Goal: Information Seeking & Learning: Understand process/instructions

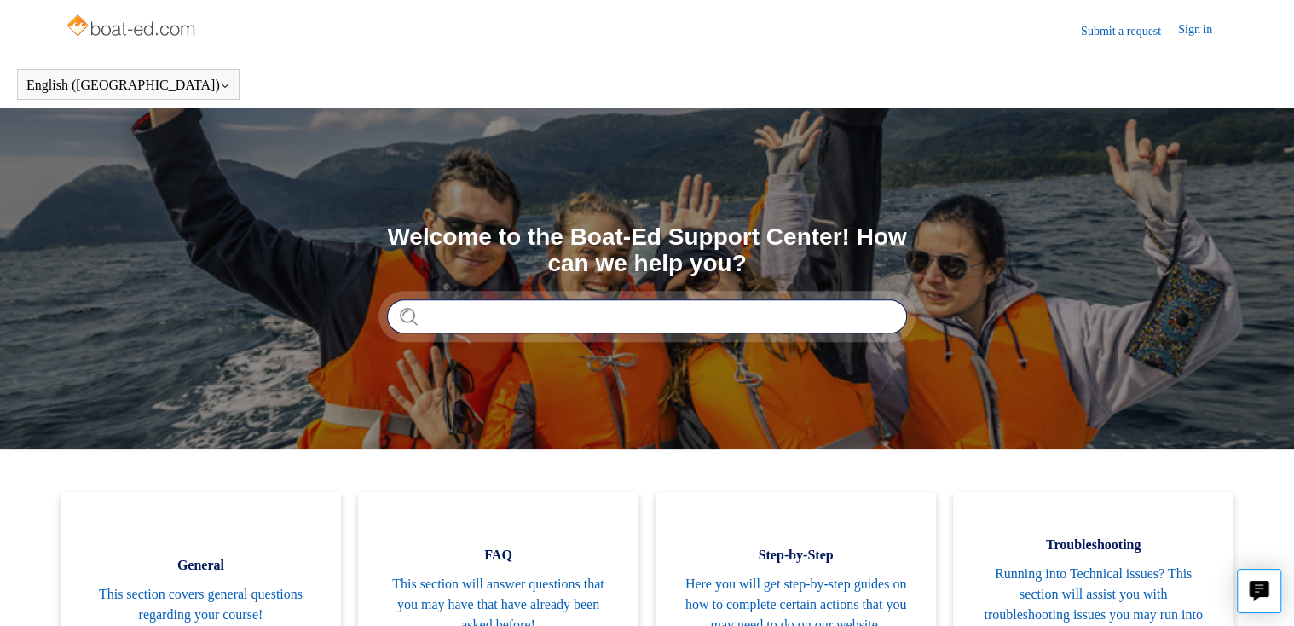
click at [489, 322] on input "Search" at bounding box center [647, 316] width 520 height 34
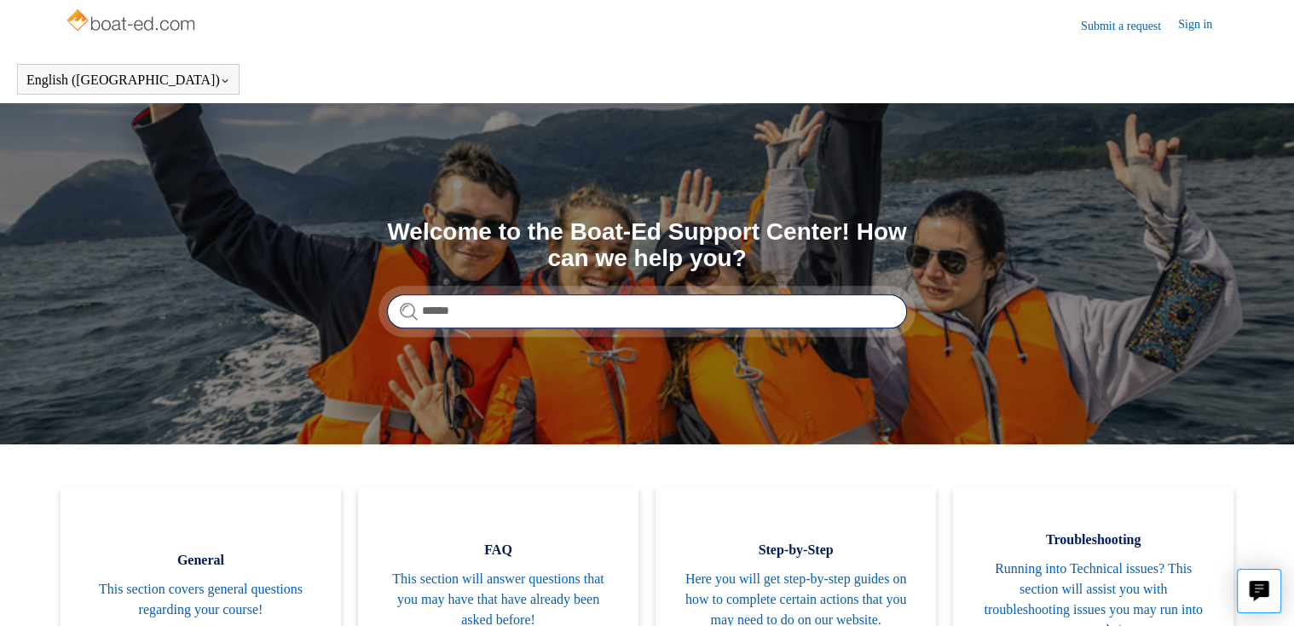
scroll to position [1, 0]
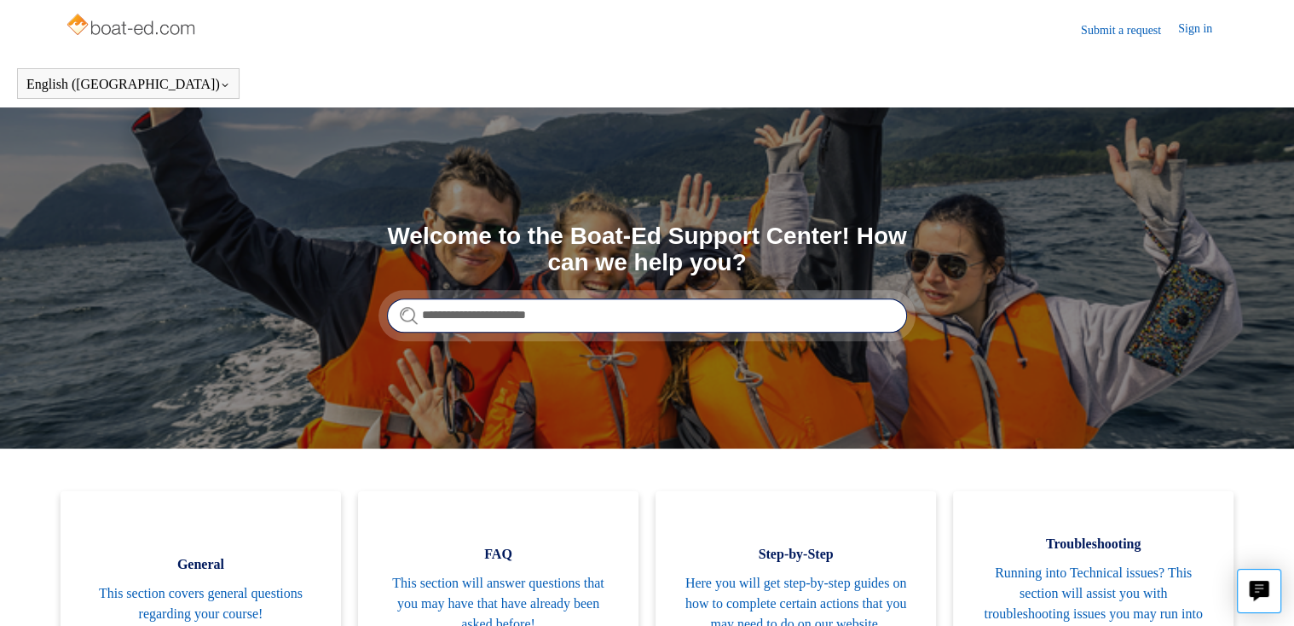
type input "**********"
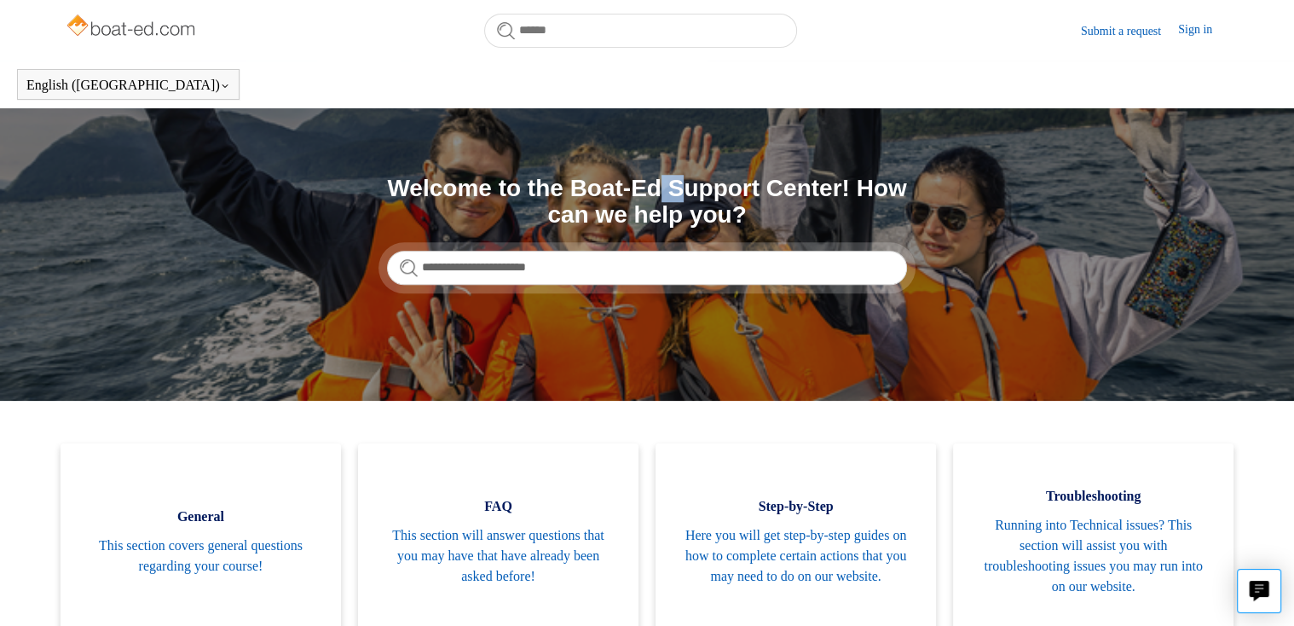
scroll to position [437, 0]
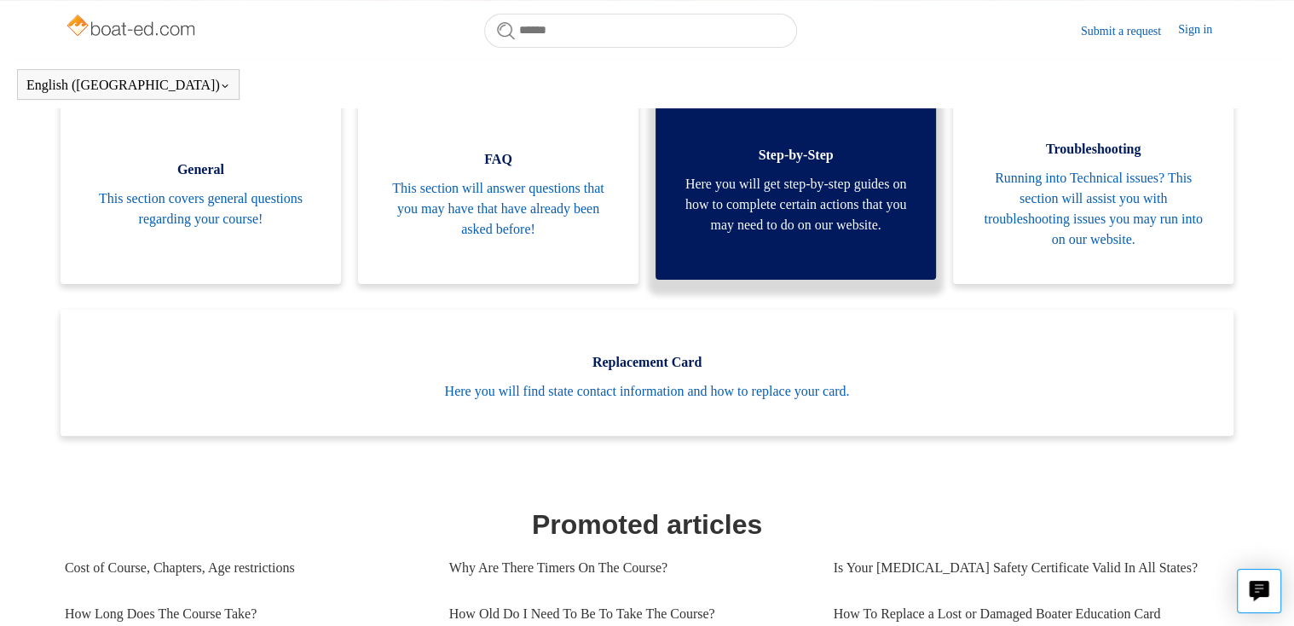
click at [910, 146] on link "Step-by-Step Here you will get step-by-step guides on how to complete certain a…" at bounding box center [796, 186] width 281 height 188
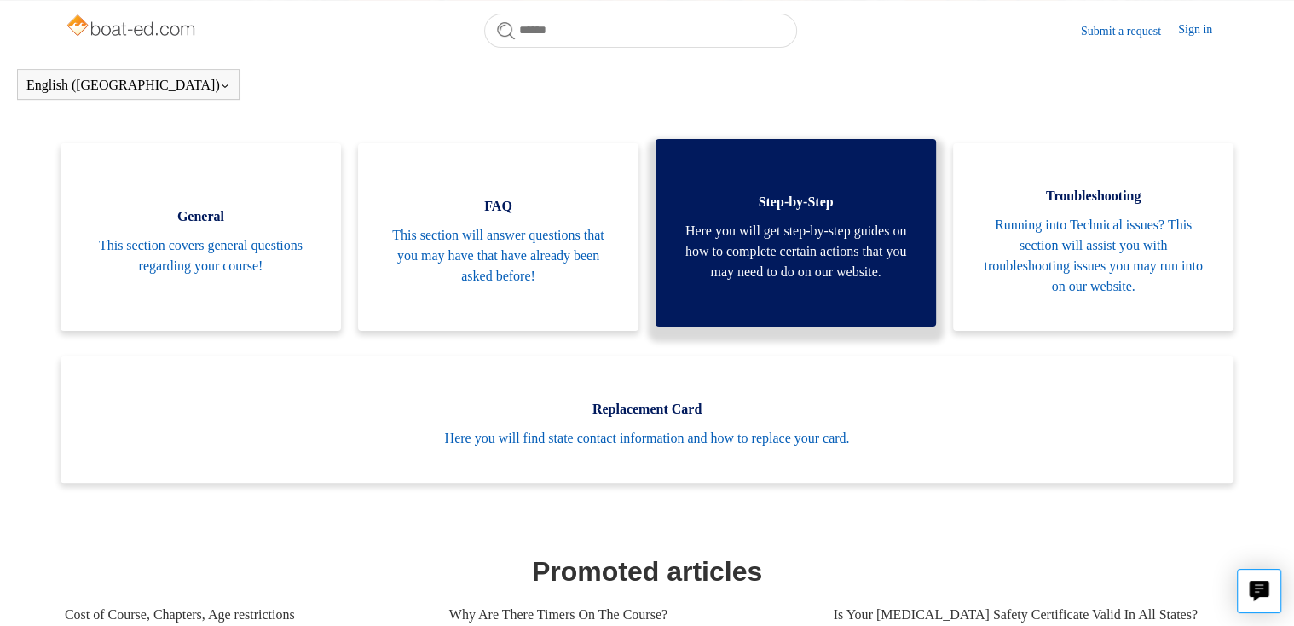
scroll to position [301, 0]
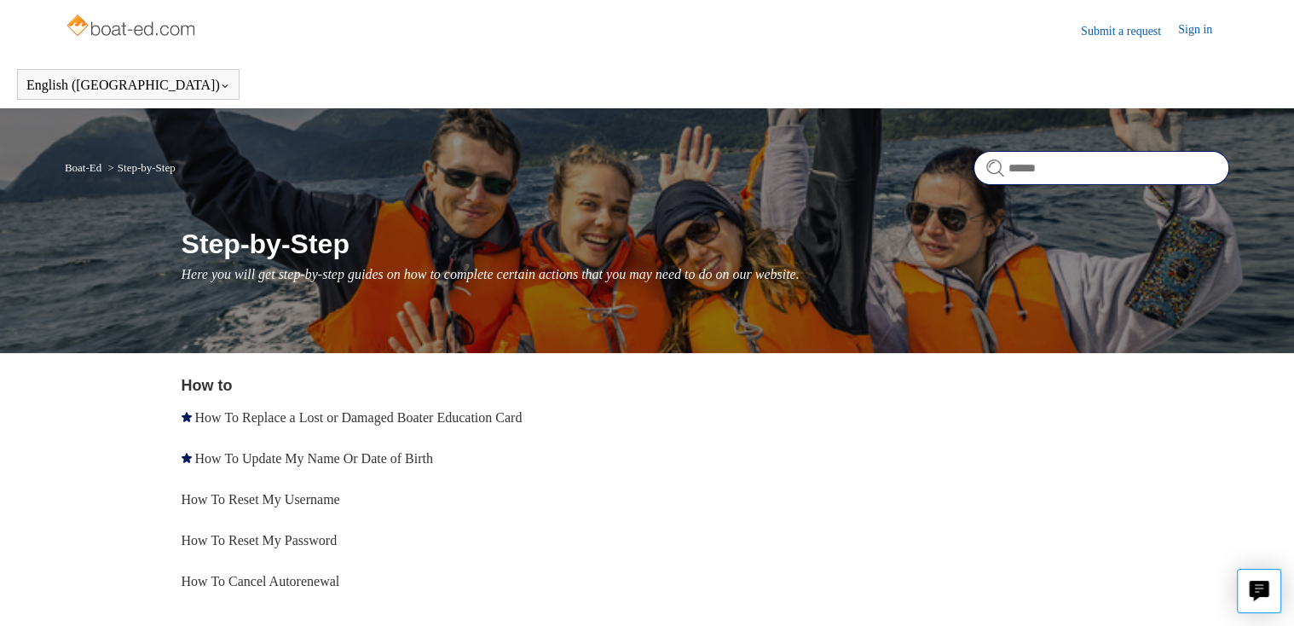
click at [1005, 177] on input "Search" at bounding box center [1102, 168] width 256 height 34
type input "**********"
click at [1135, 30] on link "Submit a request" at bounding box center [1129, 31] width 97 height 18
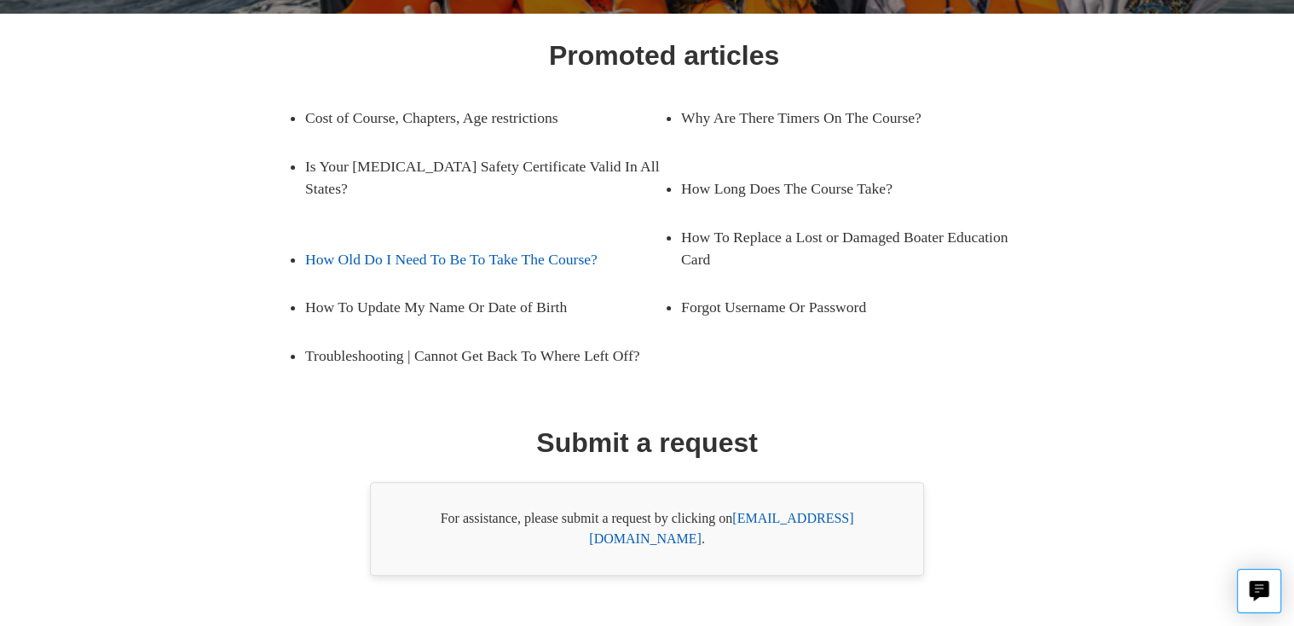
scroll to position [263, 0]
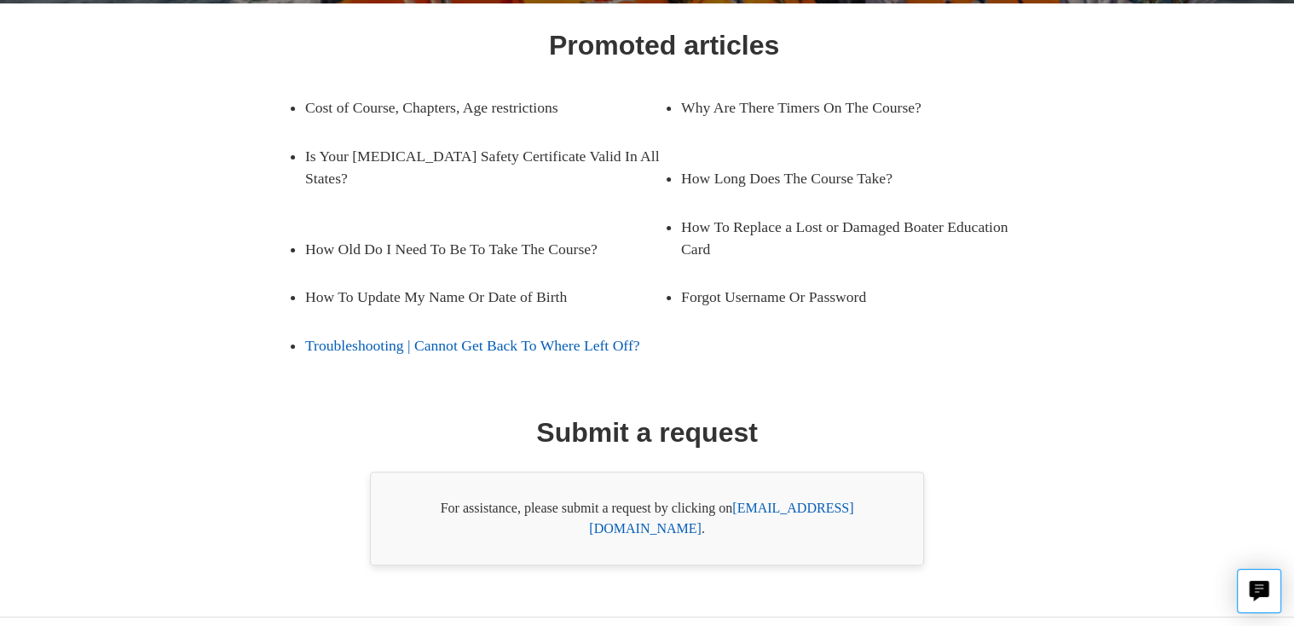
click at [353, 321] on link "Troubleshooting | Cannot Get Back To Where Left Off?" at bounding box center [484, 345] width 359 height 48
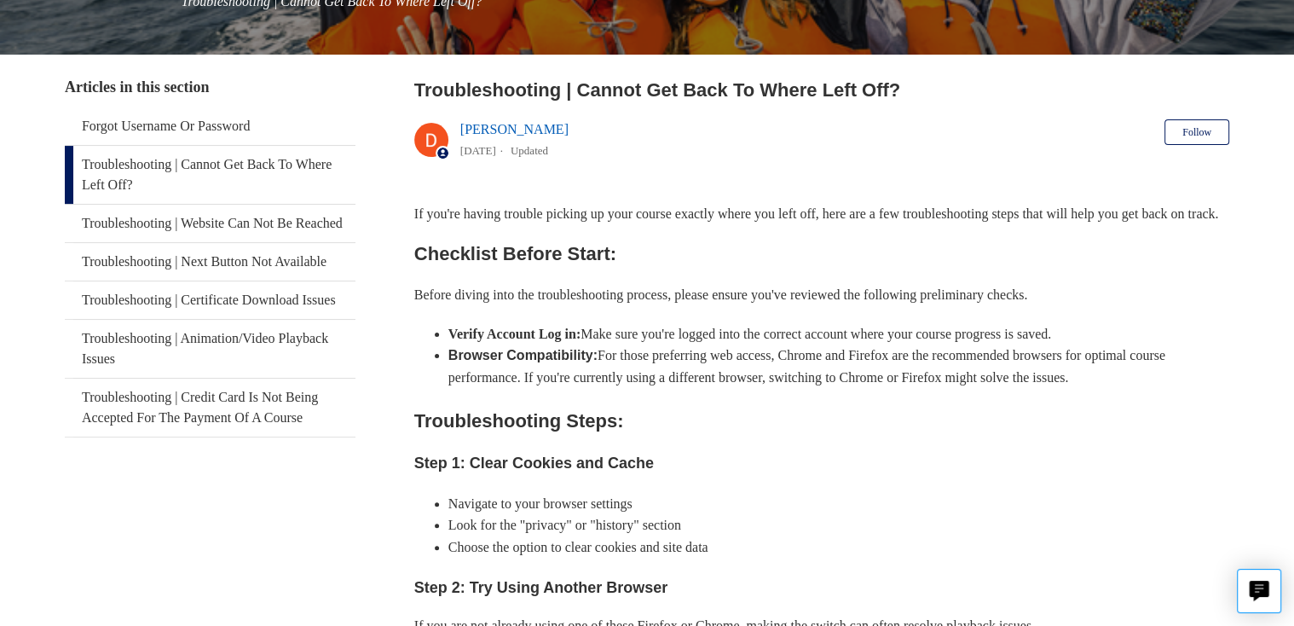
scroll to position [307, 0]
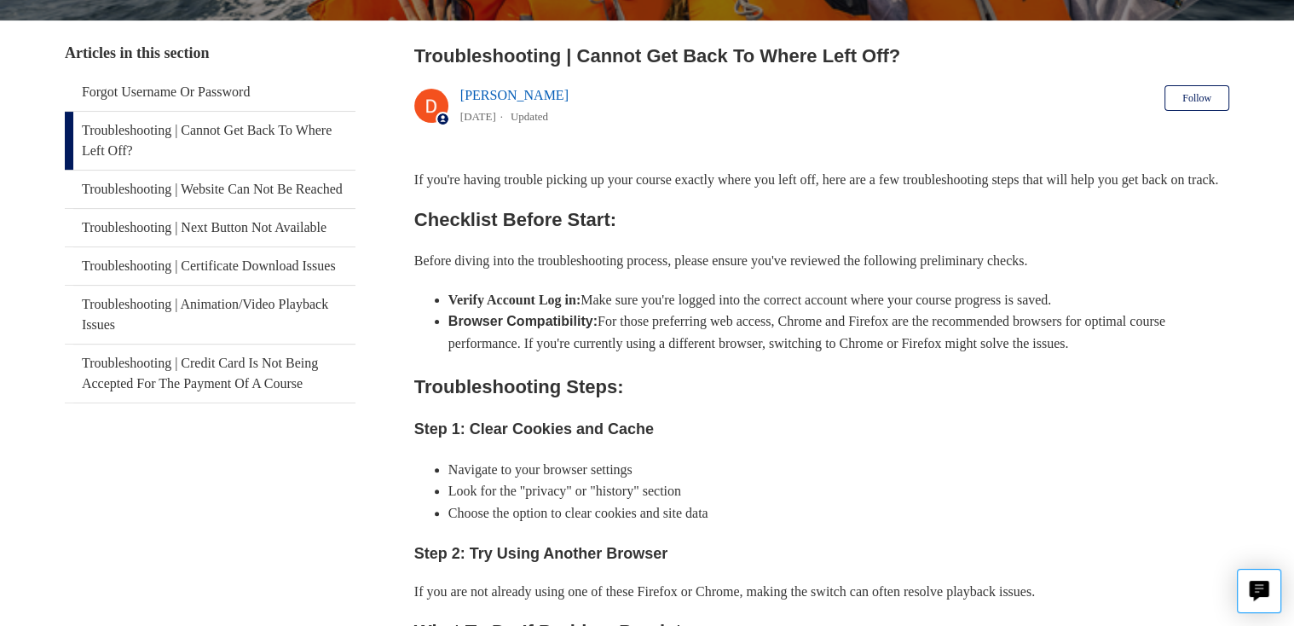
click at [176, 136] on link "Troubleshooting | Cannot Get Back To Where Left Off?" at bounding box center [211, 141] width 292 height 58
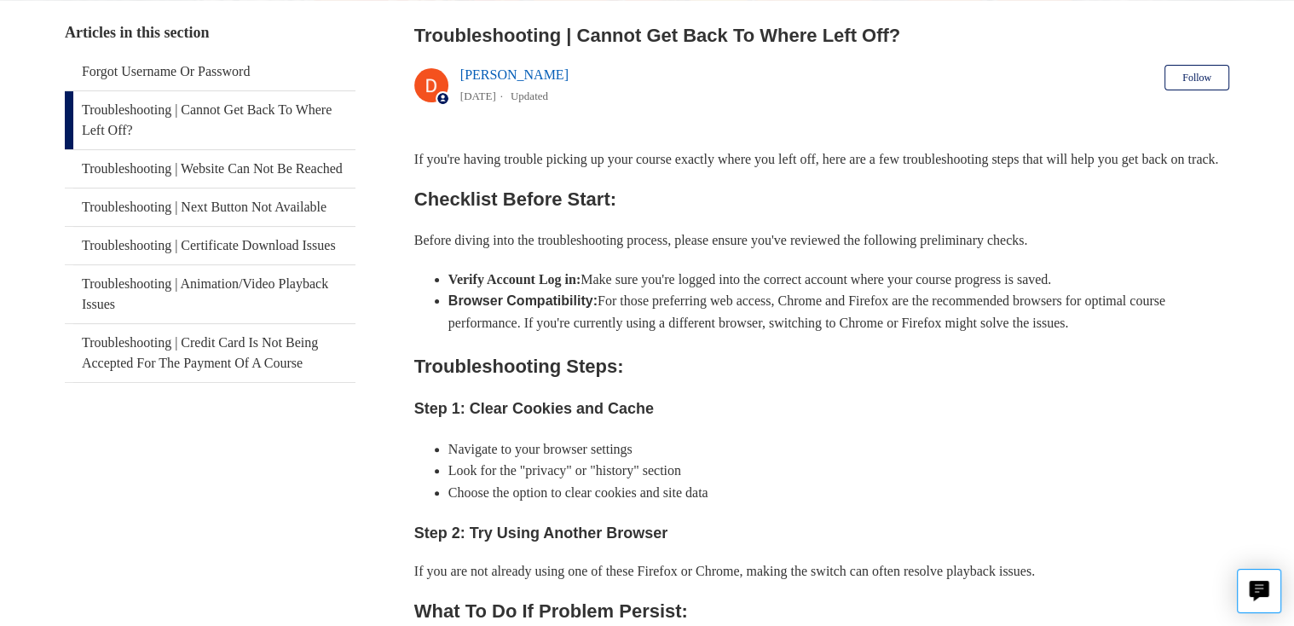
click at [1184, 65] on button "Follow" at bounding box center [1197, 78] width 65 height 26
